Goal: Task Accomplishment & Management: Use online tool/utility

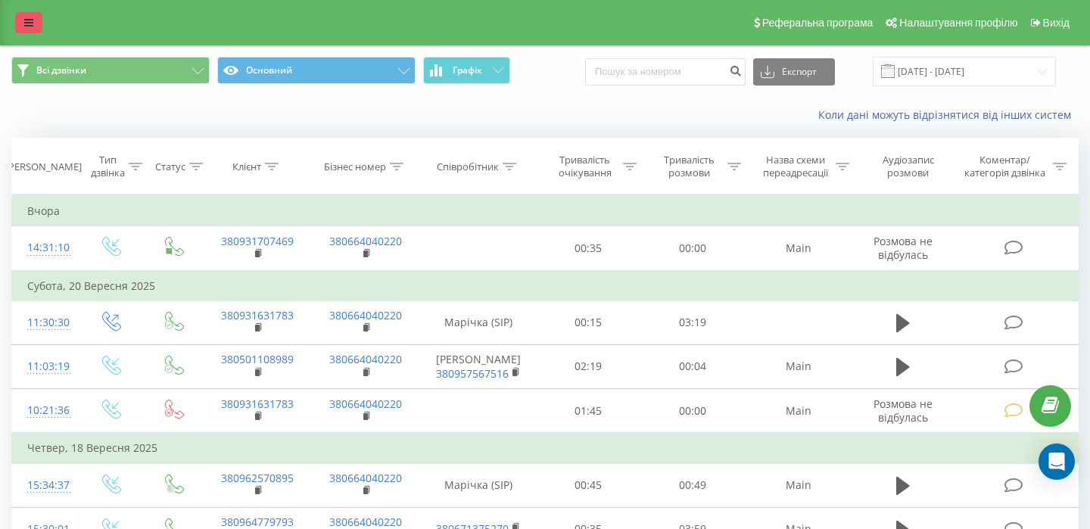
click at [23, 26] on link at bounding box center [28, 22] width 27 height 21
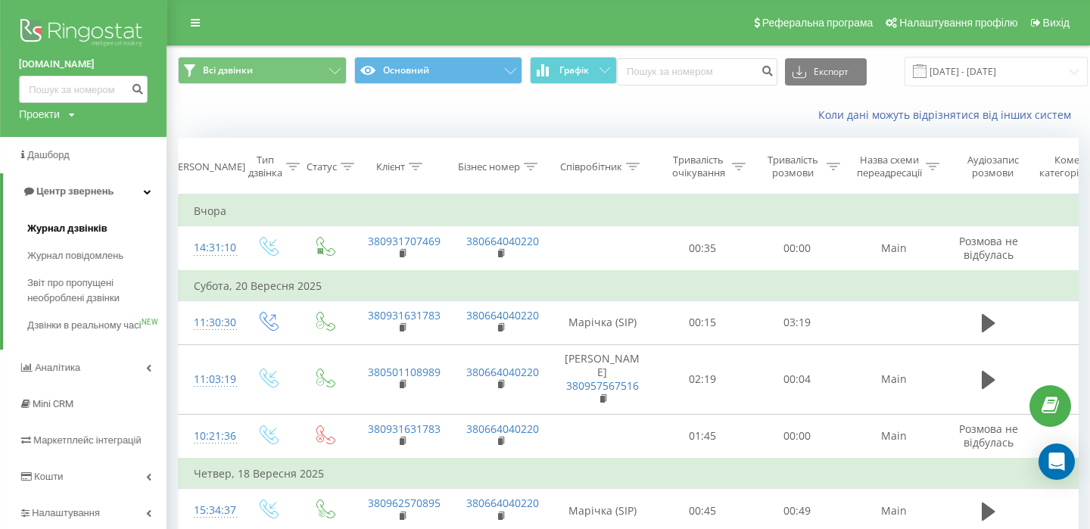
click at [64, 227] on span "Журнал дзвінків" at bounding box center [67, 228] width 80 height 15
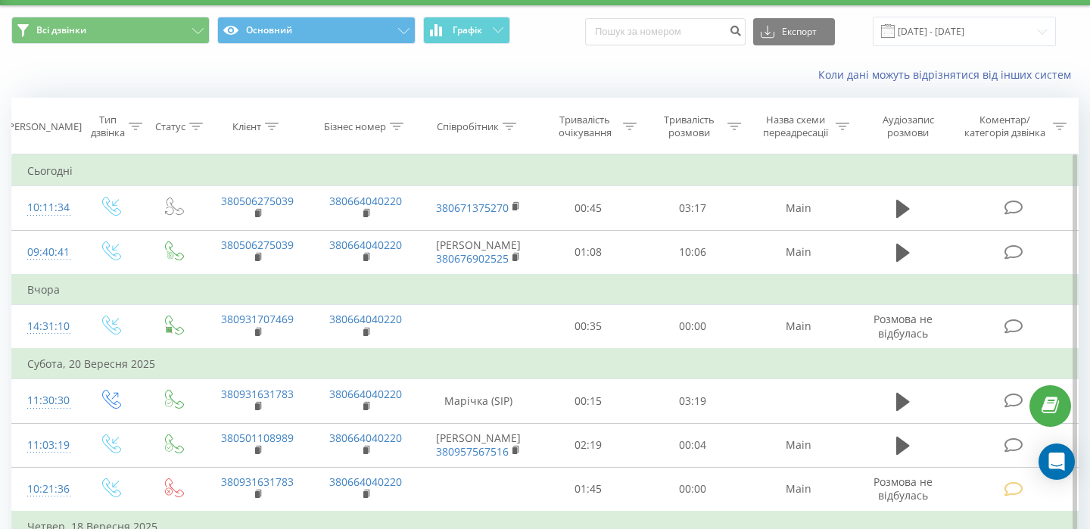
scroll to position [42, 0]
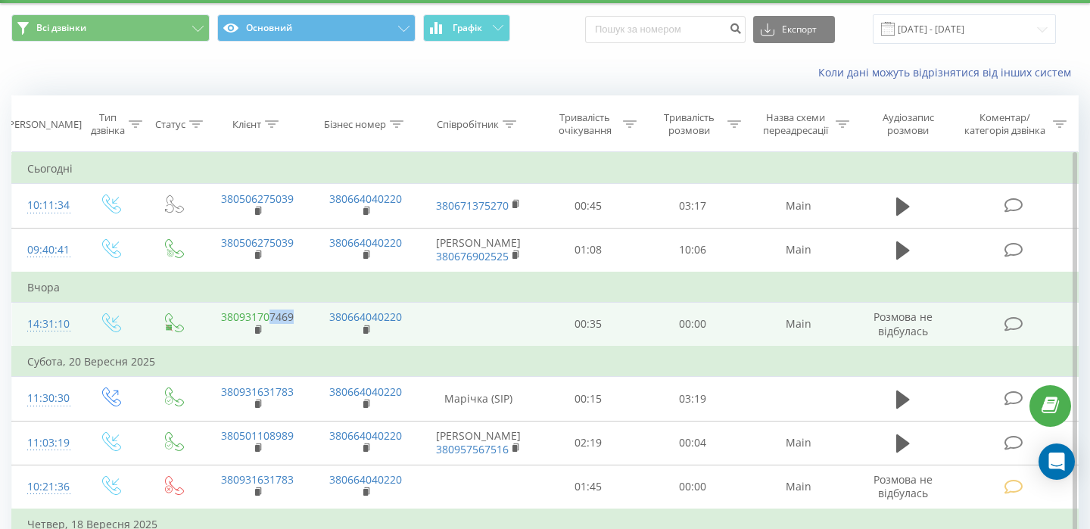
drag, startPoint x: 305, startPoint y: 330, endPoint x: 272, endPoint y: 331, distance: 33.3
click at [272, 331] on td "380931707469" at bounding box center [258, 324] width 108 height 45
copy link "7469"
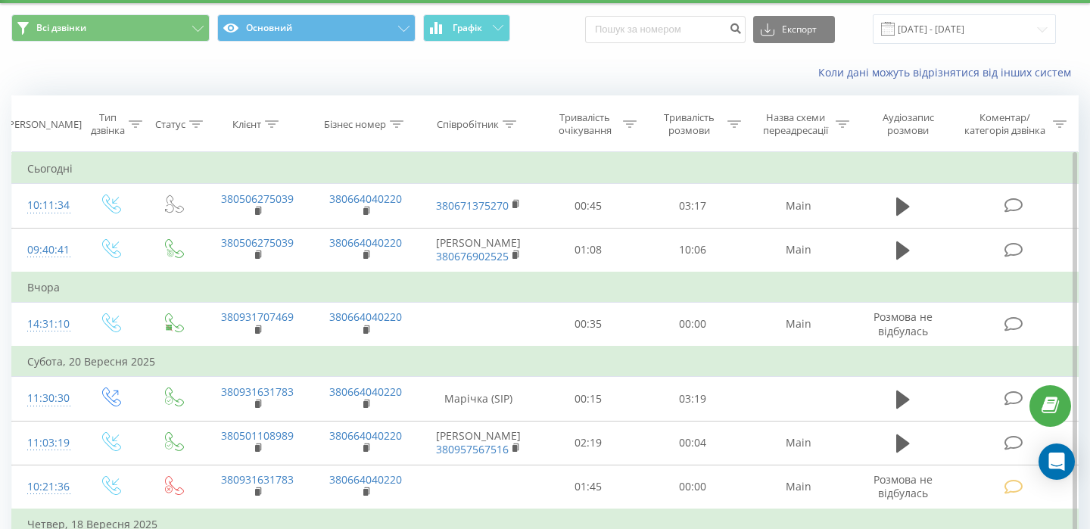
click at [310, 296] on td "Вчора" at bounding box center [545, 287] width 1066 height 30
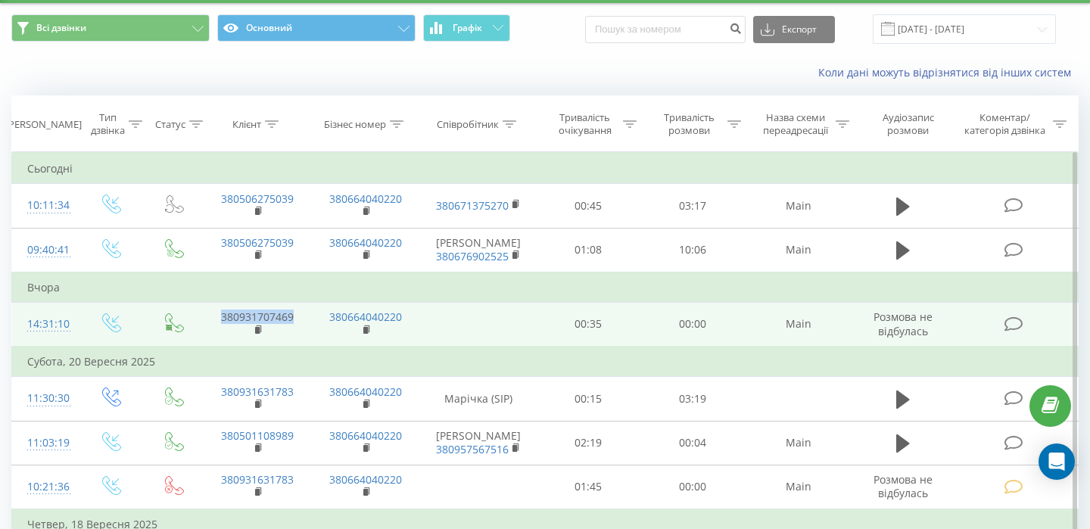
drag, startPoint x: 299, startPoint y: 331, endPoint x: 222, endPoint y: 331, distance: 77.2
click at [222, 331] on td "380931707469" at bounding box center [258, 324] width 108 height 45
copy link "380931707469"
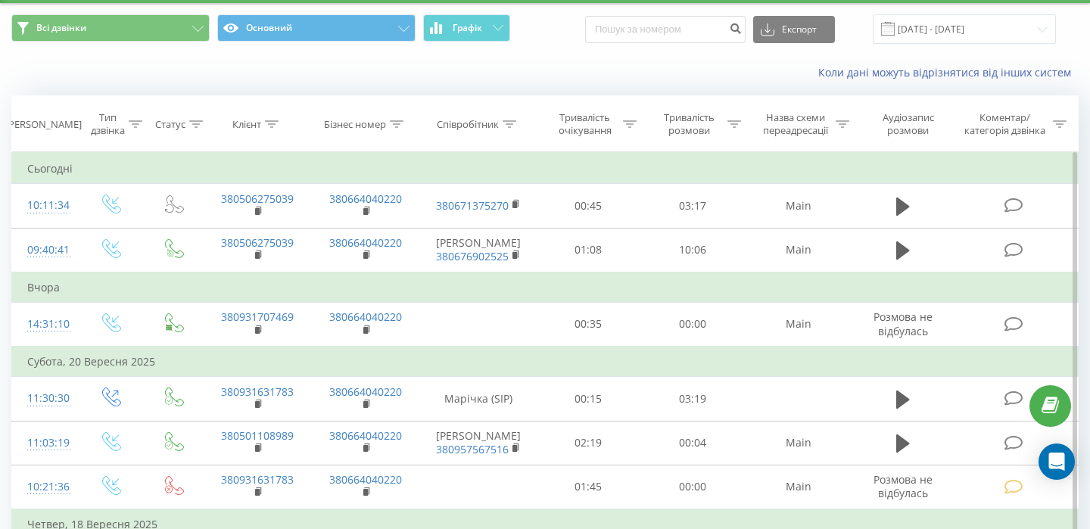
click at [375, 300] on td "Вчора" at bounding box center [545, 287] width 1066 height 30
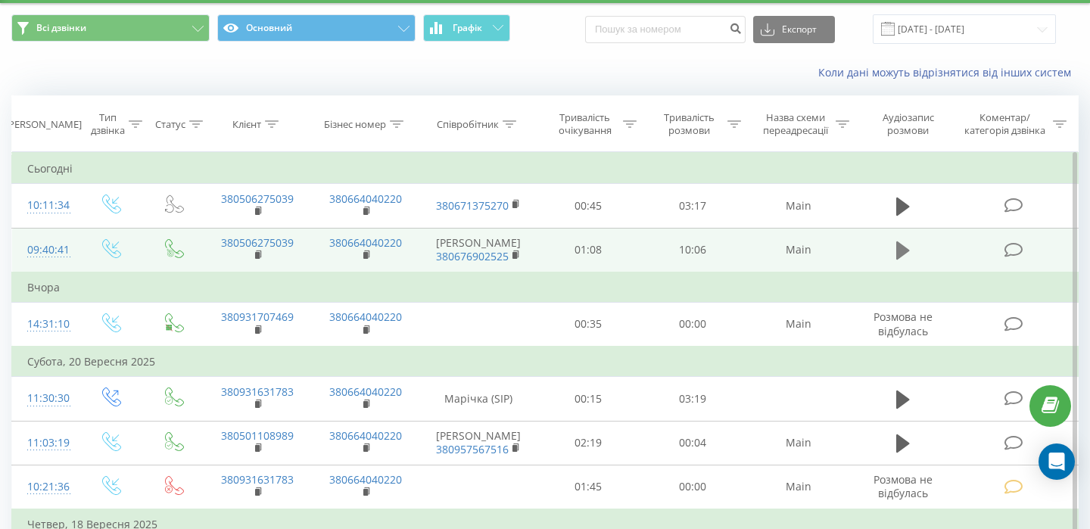
click at [896, 257] on icon at bounding box center [903, 250] width 14 height 18
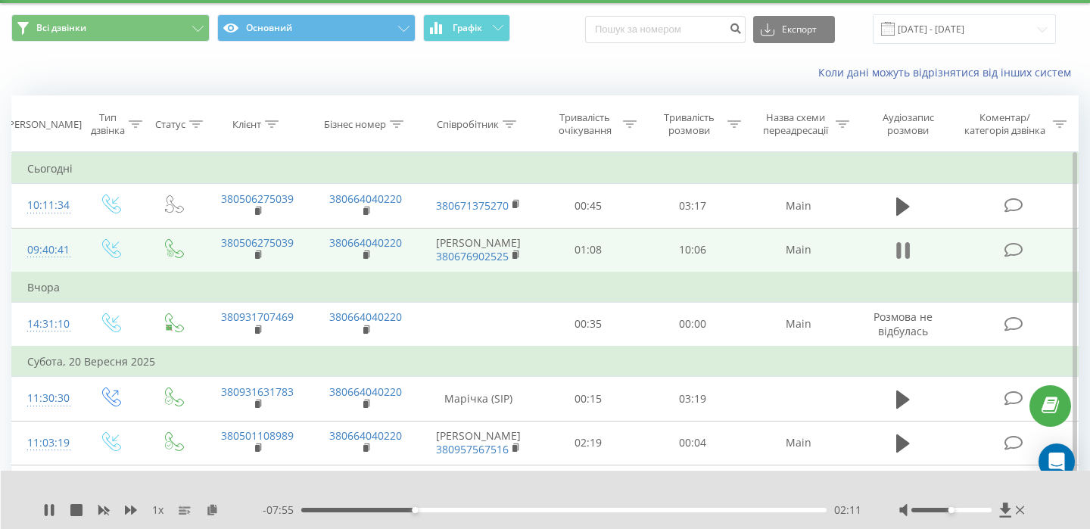
click at [911, 256] on button at bounding box center [903, 250] width 23 height 23
click at [406, 509] on div "02:01" at bounding box center [563, 510] width 525 height 5
click at [48, 512] on icon at bounding box center [49, 510] width 9 height 12
click at [49, 512] on icon at bounding box center [49, 510] width 12 height 12
click at [44, 513] on icon at bounding box center [49, 510] width 12 height 12
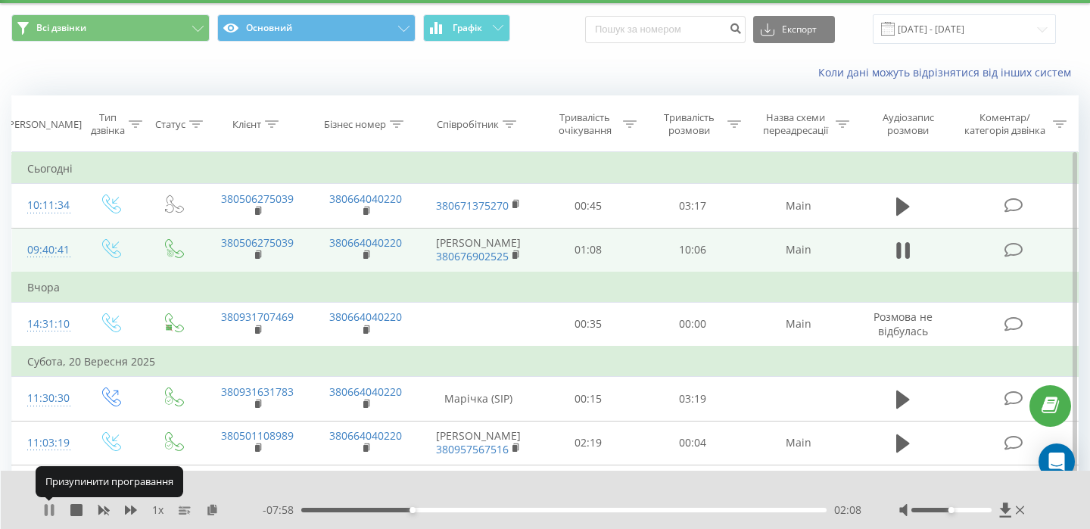
click at [46, 512] on icon at bounding box center [46, 510] width 3 height 12
click at [43, 512] on icon at bounding box center [49, 510] width 12 height 12
click at [48, 510] on icon at bounding box center [49, 510] width 12 height 12
click at [47, 511] on icon at bounding box center [49, 510] width 9 height 12
click at [47, 511] on icon at bounding box center [46, 510] width 3 height 12
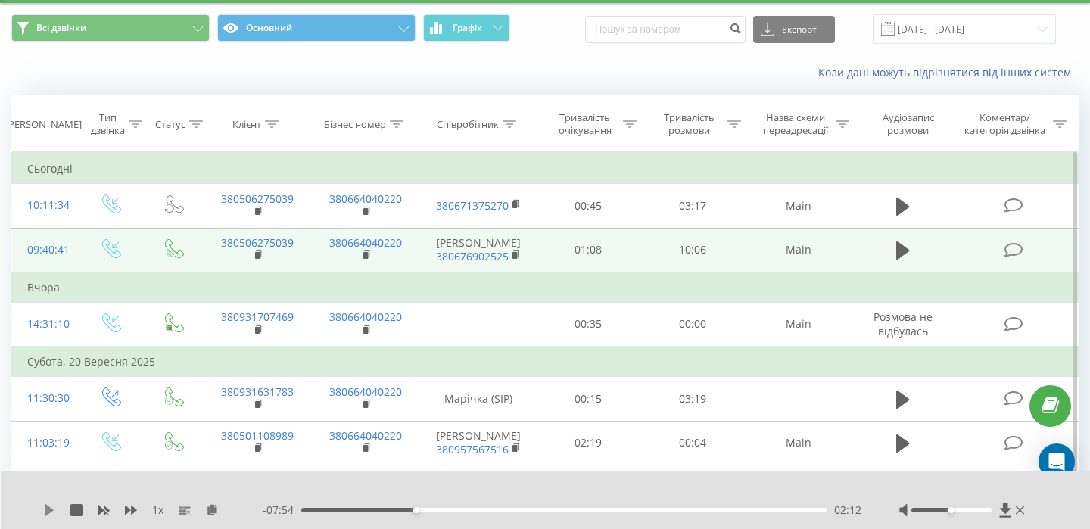
click at [50, 509] on icon at bounding box center [49, 510] width 9 height 12
click at [50, 509] on icon at bounding box center [49, 510] width 12 height 12
click at [42, 515] on div "1 x - 07:49 02:17 02:17" at bounding box center [546, 500] width 1090 height 58
click at [49, 504] on icon at bounding box center [49, 510] width 12 height 12
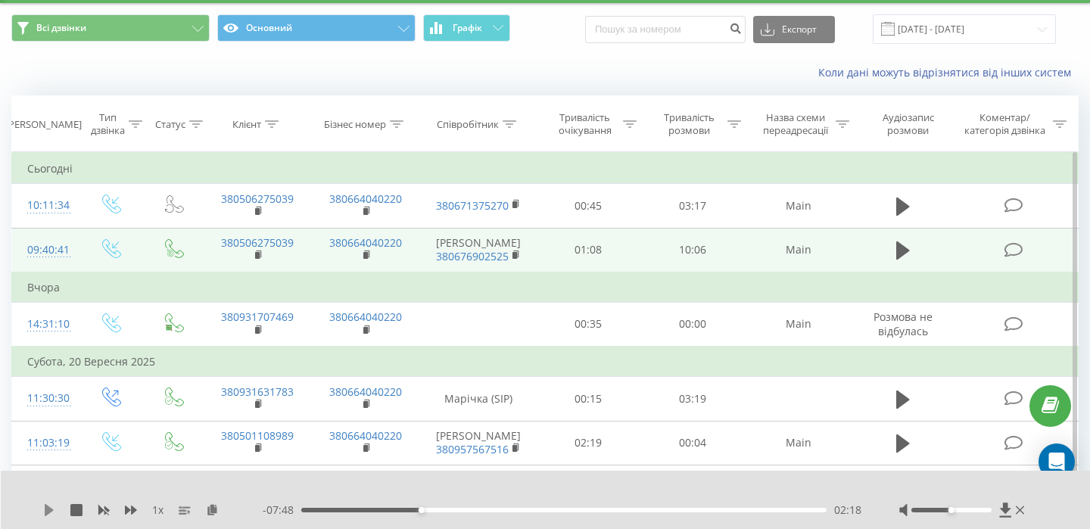
click at [44, 515] on icon at bounding box center [49, 510] width 12 height 12
click at [47, 512] on icon at bounding box center [46, 510] width 3 height 12
click at [43, 506] on icon at bounding box center [49, 510] width 12 height 12
click at [48, 507] on icon at bounding box center [46, 510] width 3 height 12
click at [45, 501] on div "1 x - 07:42 02:24 02:24" at bounding box center [546, 500] width 1090 height 58
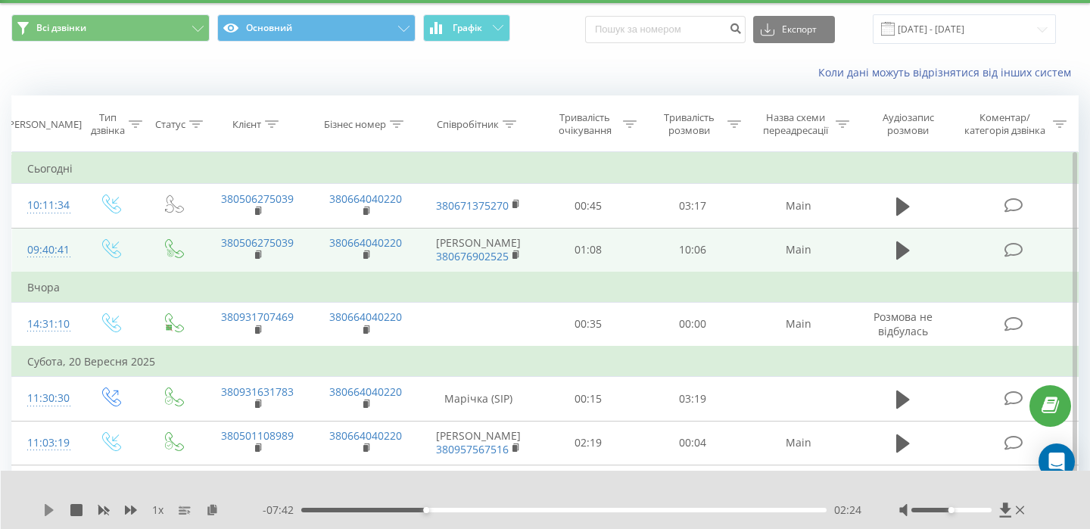
click at [46, 506] on icon at bounding box center [49, 510] width 9 height 12
click at [46, 507] on icon at bounding box center [46, 510] width 3 height 12
click at [51, 512] on icon at bounding box center [49, 510] width 12 height 12
click at [48, 512] on icon at bounding box center [49, 510] width 12 height 12
click at [50, 512] on icon at bounding box center [49, 510] width 9 height 12
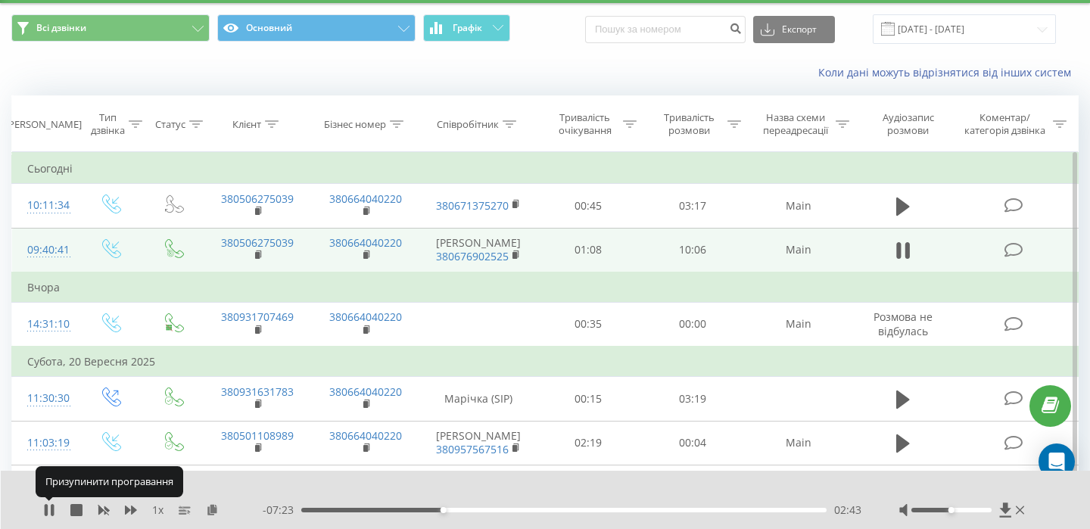
click at [50, 512] on icon at bounding box center [49, 510] width 12 height 12
click at [49, 508] on icon at bounding box center [49, 510] width 9 height 12
click at [49, 508] on icon at bounding box center [49, 510] width 12 height 12
click at [43, 512] on icon at bounding box center [49, 510] width 12 height 12
click at [46, 509] on icon at bounding box center [46, 510] width 3 height 12
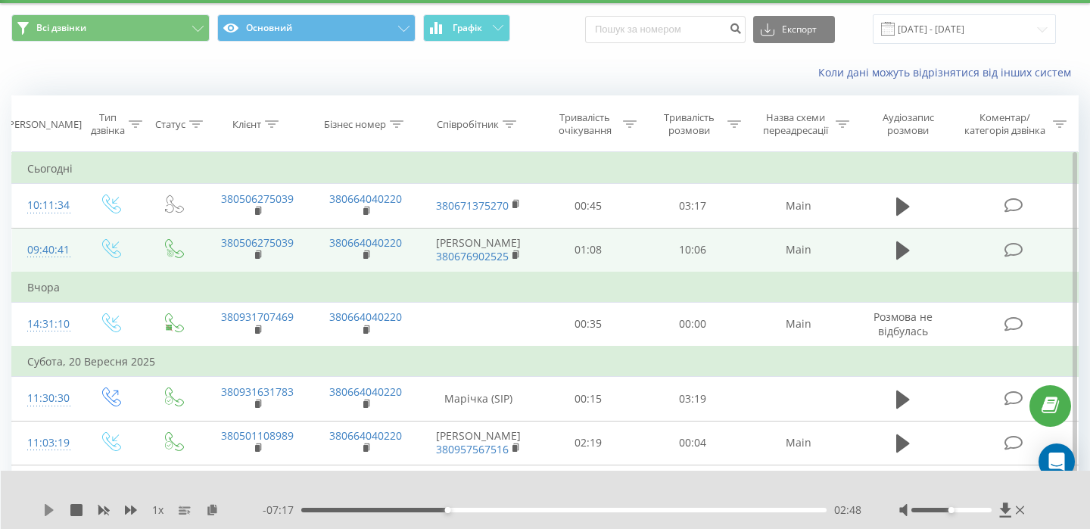
click at [45, 512] on icon at bounding box center [49, 510] width 9 height 12
click at [45, 512] on icon at bounding box center [46, 510] width 3 height 12
click at [42, 514] on div "1 x - 07:17 02:49 02:49" at bounding box center [546, 500] width 1090 height 58
click at [51, 508] on icon at bounding box center [49, 510] width 9 height 12
click at [51, 508] on icon at bounding box center [52, 510] width 3 height 12
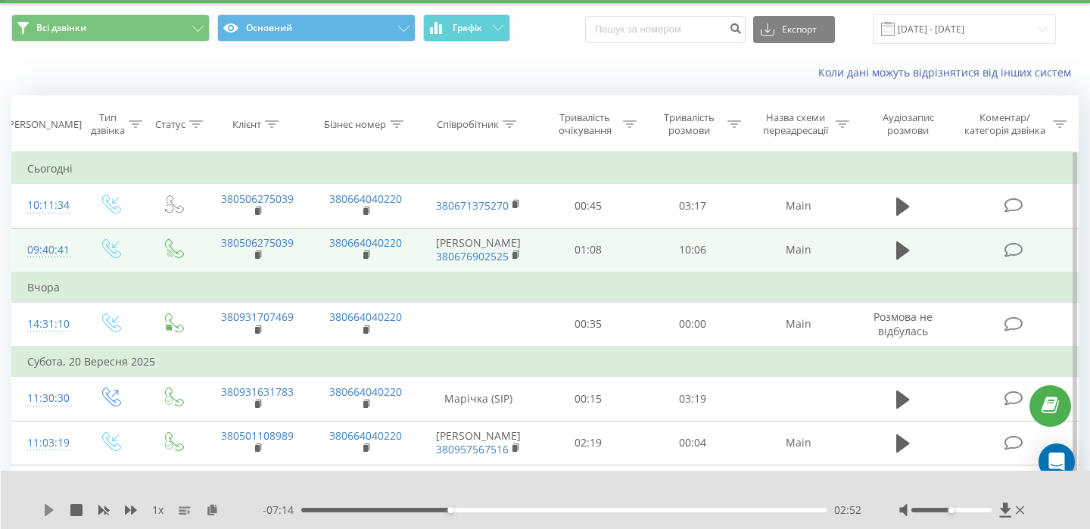
click at [45, 515] on icon at bounding box center [49, 510] width 9 height 12
click at [45, 515] on icon at bounding box center [46, 510] width 3 height 12
click at [42, 509] on div "1 x - 07:11 02:55 02:55" at bounding box center [546, 500] width 1090 height 58
click at [51, 509] on icon at bounding box center [49, 510] width 9 height 12
click at [51, 509] on icon at bounding box center [52, 510] width 3 height 12
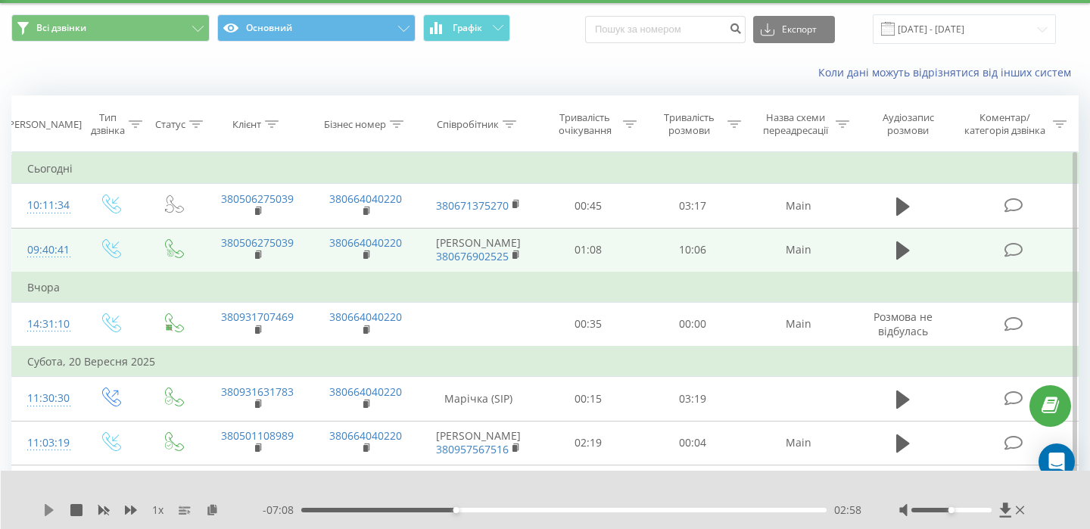
click at [48, 512] on icon at bounding box center [49, 510] width 9 height 12
click at [48, 512] on icon at bounding box center [49, 510] width 12 height 12
click at [44, 519] on div "1 x - 07:05 03:01 03:01" at bounding box center [546, 500] width 1090 height 58
click at [44, 512] on icon at bounding box center [49, 510] width 12 height 12
click at [45, 512] on icon at bounding box center [46, 510] width 3 height 12
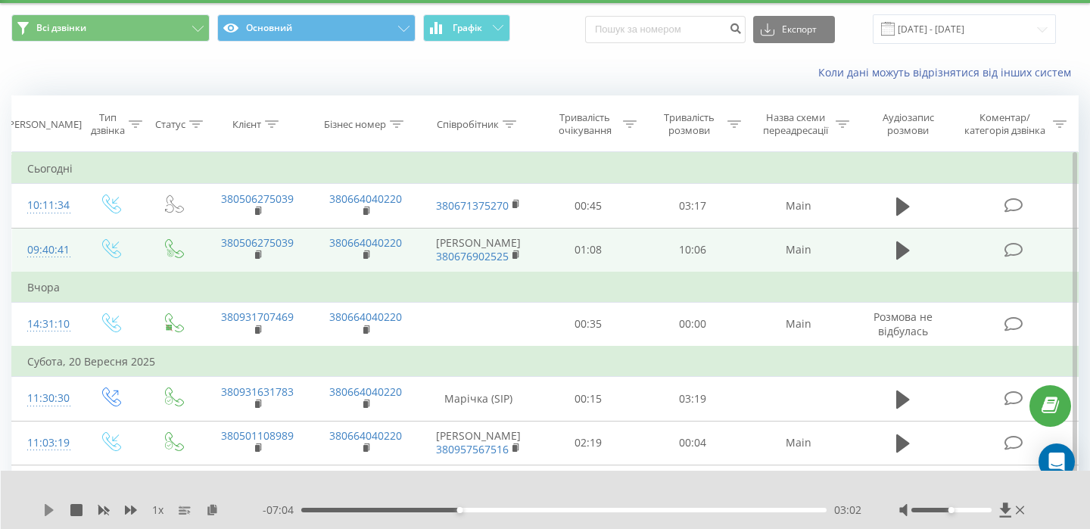
click at [50, 512] on icon at bounding box center [49, 510] width 12 height 12
click at [45, 501] on div "1 x - 07:02 03:04 03:04" at bounding box center [546, 500] width 1090 height 58
click at [45, 505] on icon at bounding box center [49, 510] width 9 height 12
click at [47, 506] on icon at bounding box center [46, 510] width 3 height 12
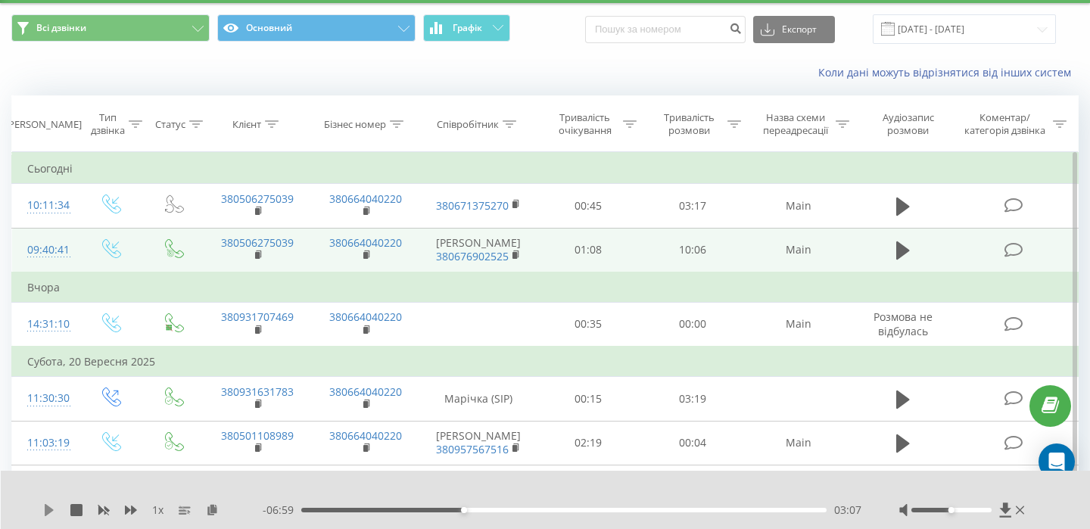
click at [45, 512] on icon at bounding box center [49, 510] width 9 height 12
click at [45, 512] on icon at bounding box center [46, 510] width 3 height 12
click at [51, 505] on icon at bounding box center [49, 510] width 12 height 12
click at [51, 508] on icon at bounding box center [52, 510] width 3 height 12
click at [45, 512] on icon at bounding box center [49, 510] width 9 height 12
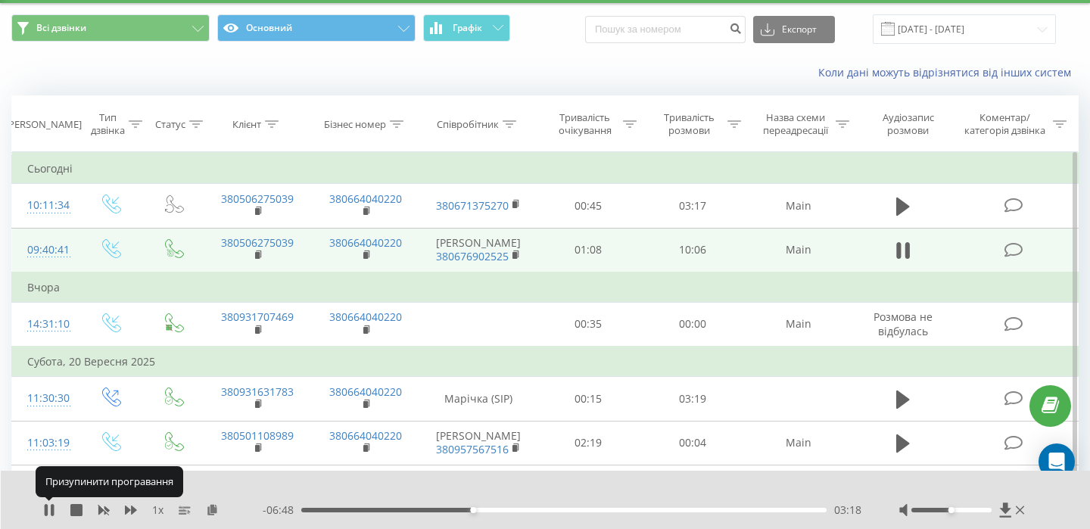
click at [45, 512] on icon at bounding box center [46, 510] width 3 height 12
click at [48, 506] on icon at bounding box center [49, 510] width 9 height 12
click at [48, 506] on icon at bounding box center [49, 510] width 12 height 12
click at [46, 512] on icon at bounding box center [49, 510] width 9 height 12
click at [49, 512] on icon at bounding box center [49, 510] width 12 height 12
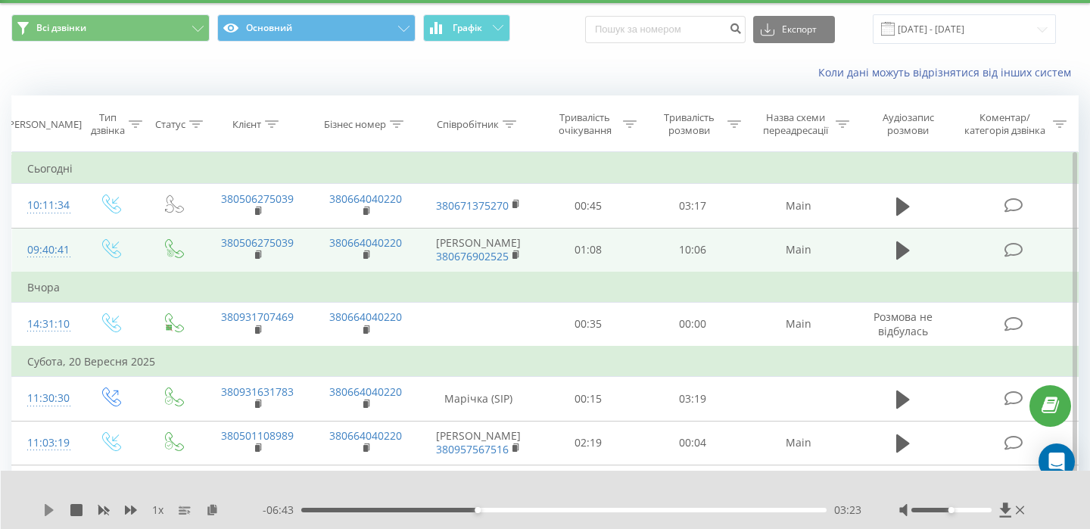
click at [52, 515] on icon at bounding box center [49, 510] width 12 height 12
click at [50, 511] on icon at bounding box center [49, 510] width 12 height 12
click at [45, 503] on div "1 x" at bounding box center [152, 510] width 219 height 15
click at [50, 512] on icon at bounding box center [49, 510] width 9 height 12
click at [50, 512] on icon at bounding box center [49, 510] width 12 height 12
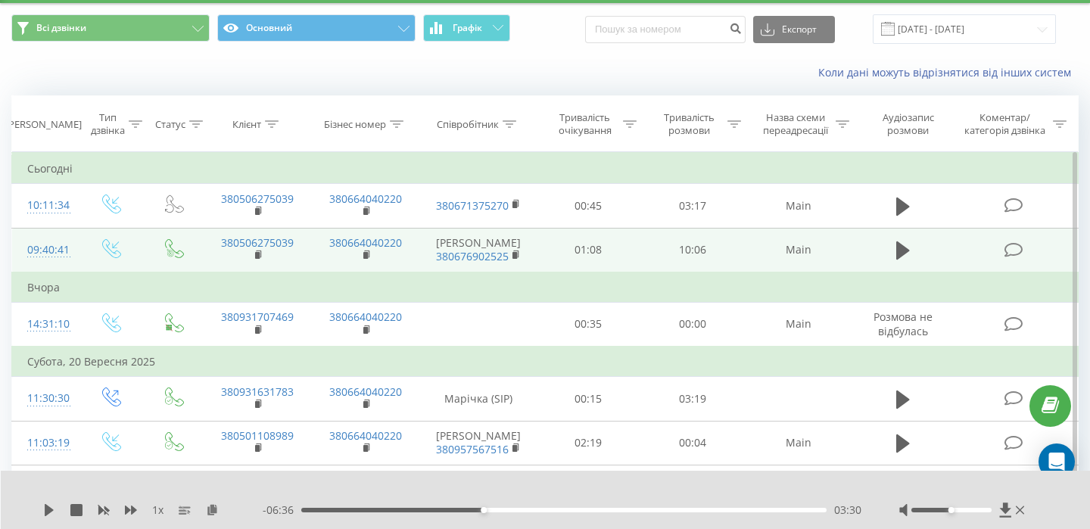
click at [47, 503] on div "1 x" at bounding box center [152, 510] width 219 height 15
click at [48, 509] on icon at bounding box center [49, 510] width 9 height 12
click at [48, 509] on icon at bounding box center [49, 510] width 12 height 12
click at [45, 501] on div "1 x - 06:32 03:34 03:34" at bounding box center [546, 500] width 1090 height 58
click at [45, 505] on icon at bounding box center [49, 510] width 9 height 12
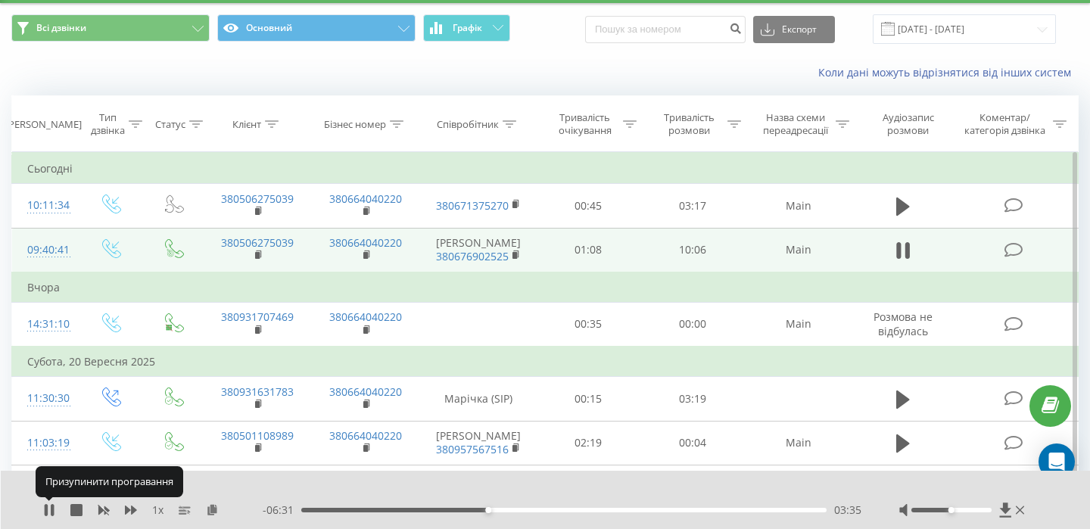
click at [45, 505] on icon at bounding box center [46, 510] width 3 height 12
click at [43, 512] on icon at bounding box center [49, 510] width 12 height 12
click at [46, 508] on icon at bounding box center [46, 510] width 3 height 12
click at [47, 506] on icon at bounding box center [49, 510] width 9 height 12
click at [47, 506] on icon at bounding box center [46, 510] width 3 height 12
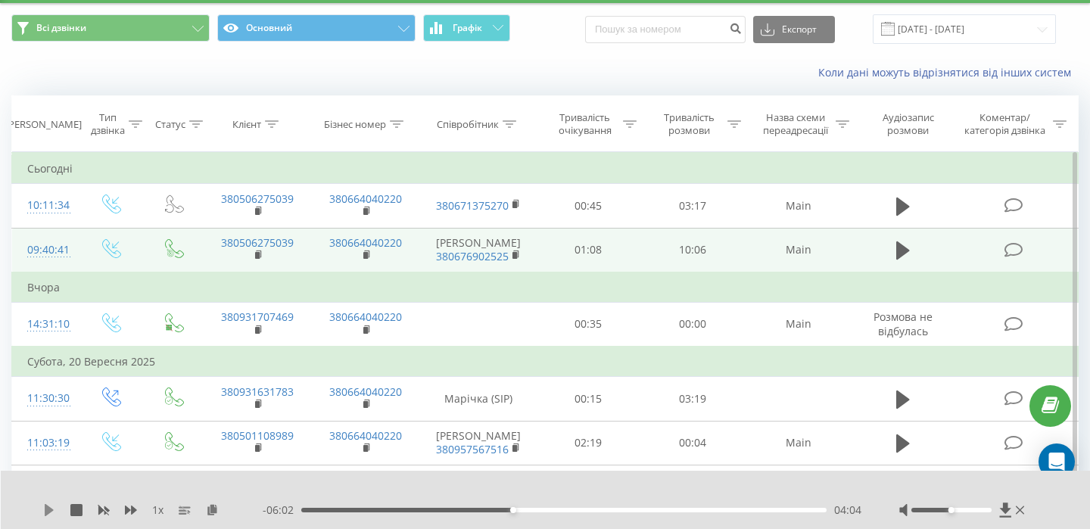
click at [45, 513] on icon at bounding box center [49, 510] width 9 height 12
click at [47, 510] on icon at bounding box center [46, 510] width 3 height 12
click at [47, 509] on icon at bounding box center [49, 510] width 9 height 12
click at [48, 509] on icon at bounding box center [49, 510] width 12 height 12
click at [53, 509] on icon at bounding box center [49, 510] width 12 height 12
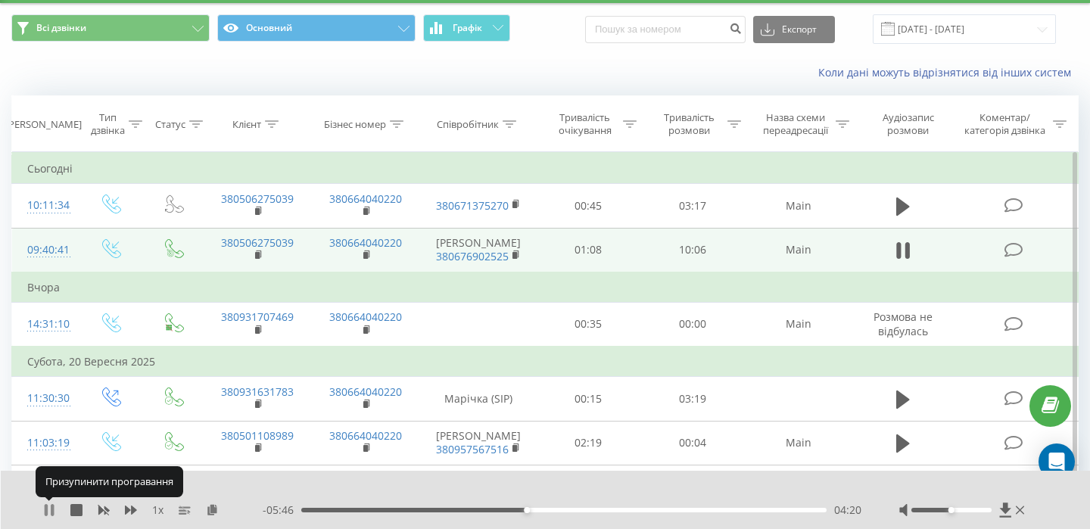
click at [51, 509] on icon at bounding box center [52, 510] width 3 height 12
click at [47, 509] on icon at bounding box center [49, 510] width 9 height 12
click at [48, 509] on icon at bounding box center [46, 510] width 3 height 12
click at [47, 509] on icon at bounding box center [49, 510] width 9 height 12
click at [48, 509] on icon at bounding box center [49, 510] width 12 height 12
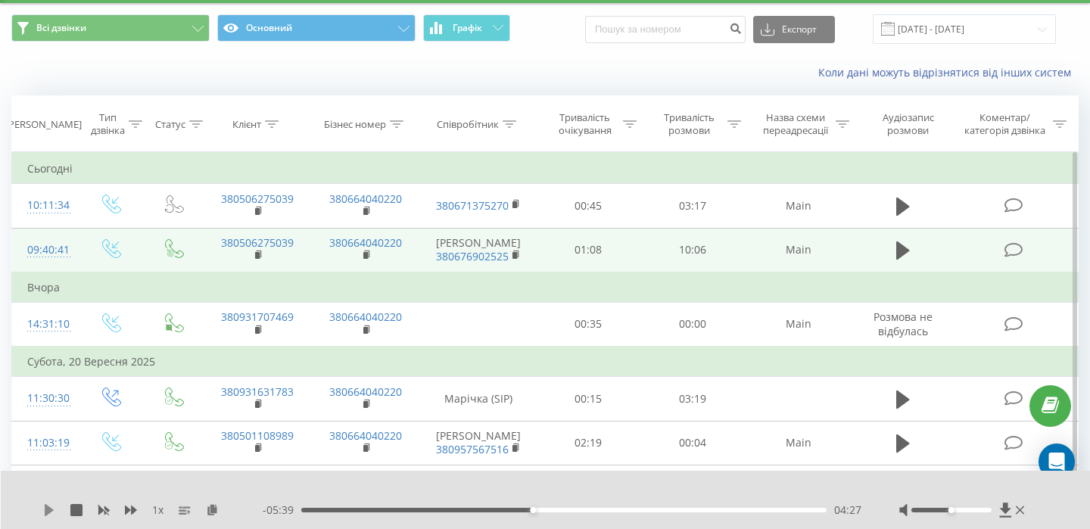
click at [45, 509] on icon at bounding box center [49, 510] width 9 height 12
click at [48, 509] on icon at bounding box center [46, 510] width 3 height 12
click at [47, 513] on icon at bounding box center [49, 510] width 9 height 12
click at [48, 515] on icon at bounding box center [49, 510] width 12 height 12
click at [50, 511] on icon at bounding box center [49, 510] width 9 height 12
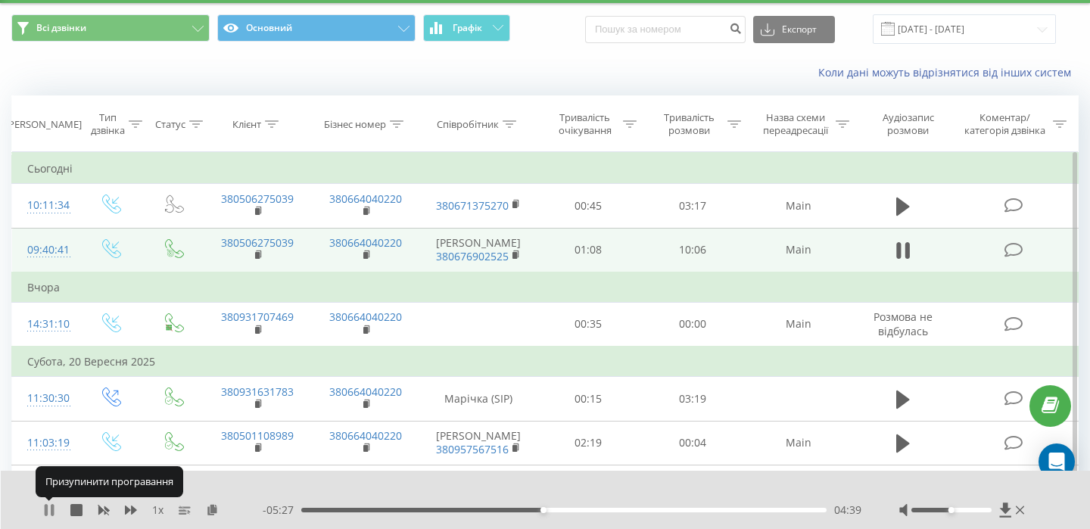
click at [51, 511] on icon at bounding box center [52, 510] width 3 height 12
click at [48, 511] on icon at bounding box center [49, 510] width 9 height 12
click at [48, 511] on icon at bounding box center [49, 510] width 12 height 12
click at [44, 509] on icon at bounding box center [49, 510] width 12 height 12
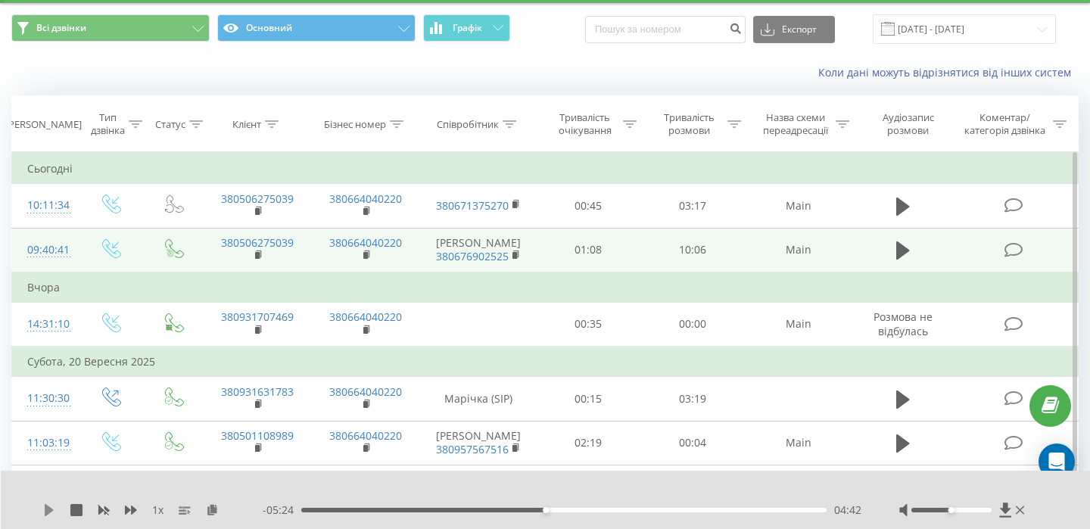
click at [48, 513] on icon at bounding box center [49, 510] width 12 height 12
click at [48, 509] on icon at bounding box center [49, 510] width 12 height 12
click at [50, 512] on icon at bounding box center [49, 510] width 12 height 12
click at [49, 511] on icon at bounding box center [49, 510] width 12 height 12
click at [51, 513] on icon at bounding box center [49, 510] width 12 height 12
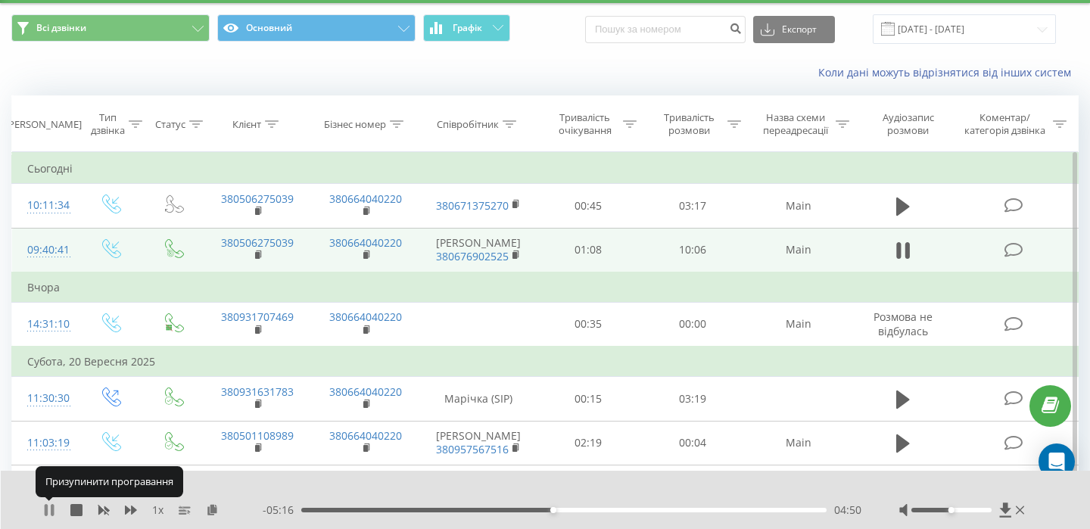
click at [51, 511] on icon at bounding box center [49, 510] width 12 height 12
click at [48, 512] on icon at bounding box center [49, 510] width 9 height 12
click at [48, 512] on icon at bounding box center [49, 510] width 12 height 12
click at [47, 506] on icon at bounding box center [49, 510] width 9 height 12
click at [48, 506] on icon at bounding box center [49, 510] width 12 height 12
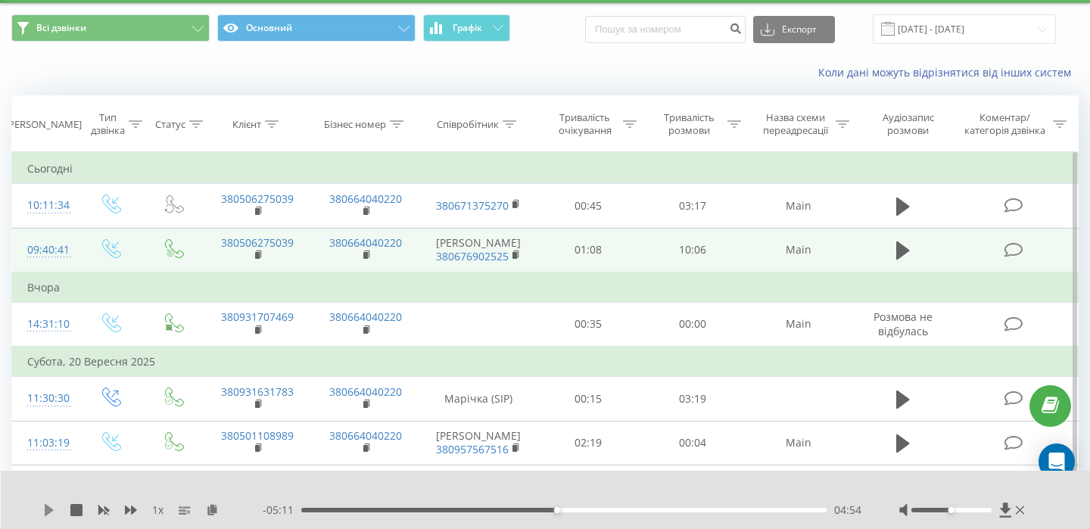
click at [50, 513] on icon at bounding box center [49, 510] width 12 height 12
click at [48, 507] on icon at bounding box center [49, 510] width 9 height 12
click at [48, 507] on icon at bounding box center [49, 510] width 12 height 12
click at [41, 513] on div "1 x - 05:04 05:01 05:01" at bounding box center [546, 500] width 1090 height 58
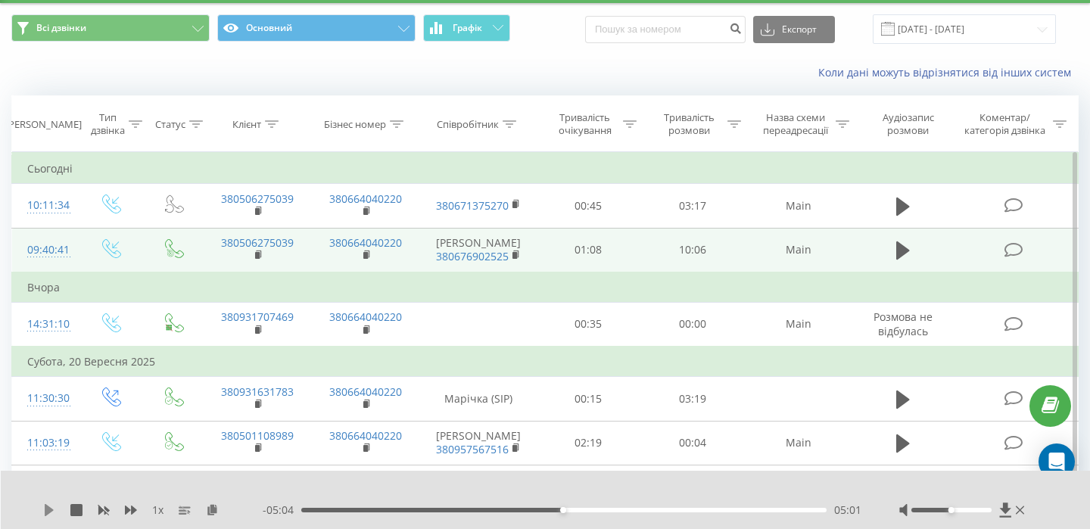
click at [46, 512] on icon at bounding box center [49, 510] width 9 height 12
click at [48, 512] on icon at bounding box center [49, 510] width 12 height 12
click at [47, 518] on div "1 x - 05:00 05:06 05:06" at bounding box center [546, 500] width 1090 height 58
click at [45, 503] on div "1 x" at bounding box center [152, 510] width 219 height 15
click at [48, 509] on icon at bounding box center [49, 510] width 9 height 12
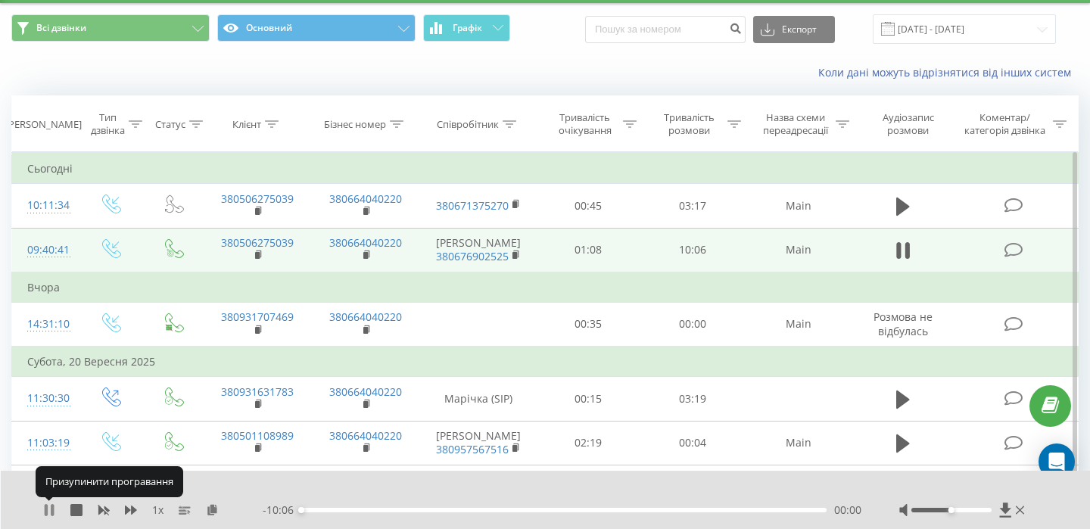
click at [48, 509] on icon at bounding box center [49, 510] width 12 height 12
click at [42, 508] on div "1 x - 10:06 00:00 00:00" at bounding box center [546, 500] width 1090 height 58
click at [46, 509] on icon at bounding box center [49, 510] width 9 height 12
click at [46, 509] on icon at bounding box center [46, 510] width 3 height 12
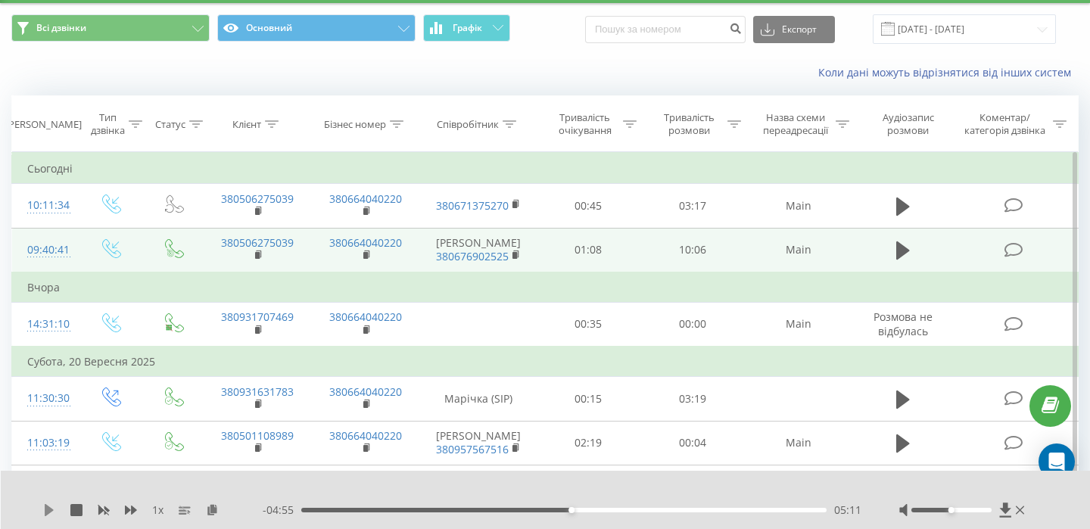
click at [45, 509] on icon at bounding box center [49, 510] width 9 height 12
click at [45, 509] on icon at bounding box center [46, 510] width 3 height 12
click at [49, 512] on icon at bounding box center [49, 510] width 9 height 12
click at [50, 512] on icon at bounding box center [49, 510] width 12 height 12
click at [43, 510] on icon at bounding box center [49, 510] width 12 height 12
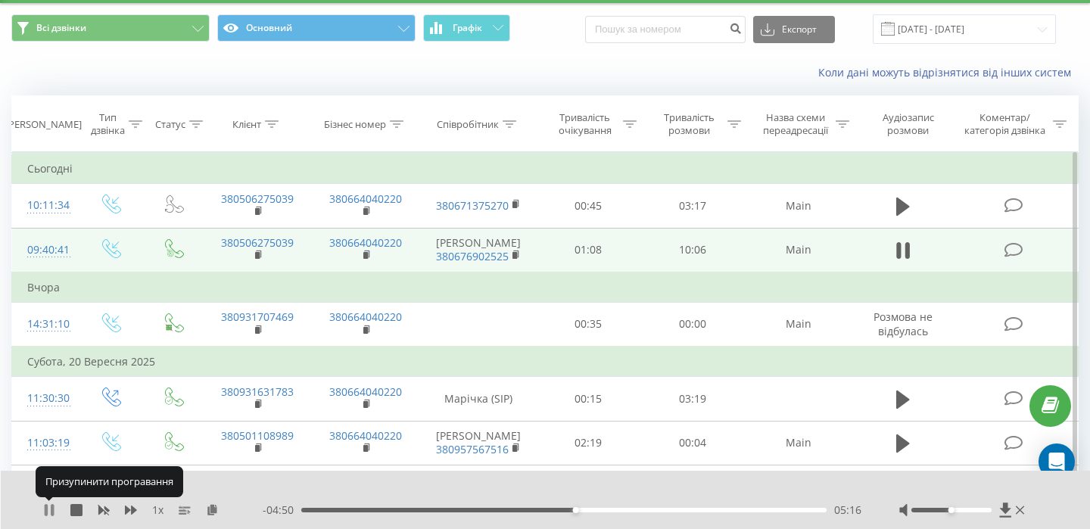
click at [46, 510] on icon at bounding box center [46, 510] width 3 height 12
click at [42, 510] on div "1 x - 04:50 05:16 05:16" at bounding box center [546, 500] width 1090 height 58
click at [47, 510] on icon at bounding box center [49, 510] width 9 height 12
click at [47, 510] on icon at bounding box center [46, 510] width 3 height 12
click at [50, 513] on icon at bounding box center [49, 510] width 12 height 12
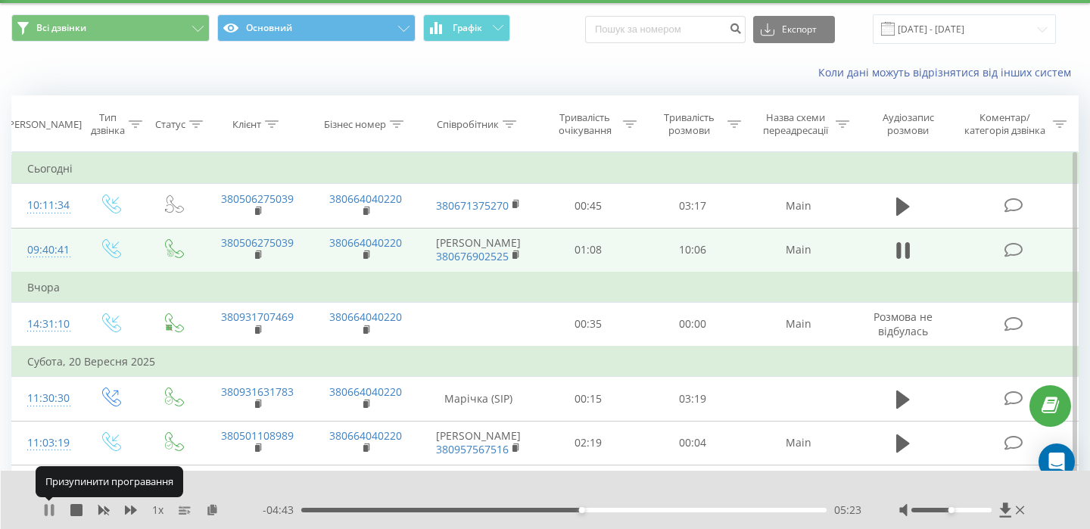
click at [51, 510] on icon at bounding box center [52, 510] width 3 height 12
click at [49, 514] on icon at bounding box center [49, 510] width 12 height 12
